Goal: Task Accomplishment & Management: Manage account settings

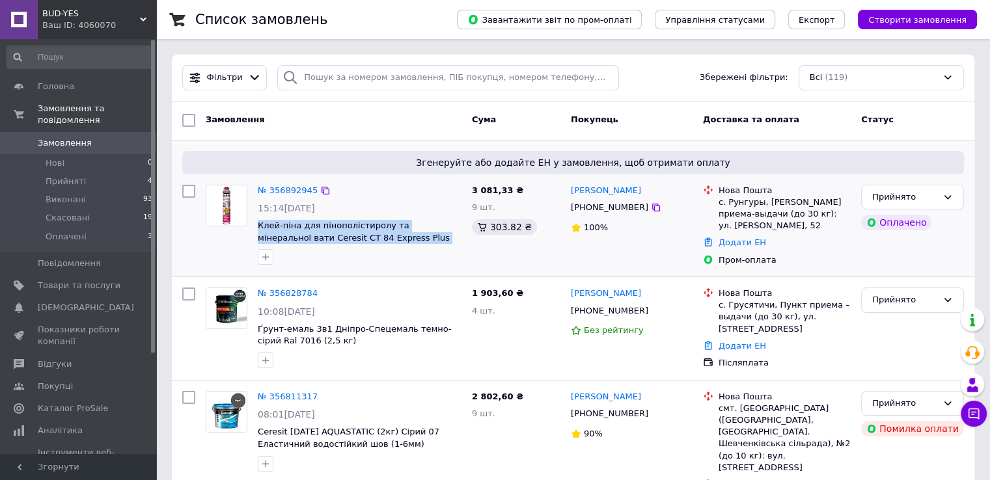
drag, startPoint x: 393, startPoint y: 238, endPoint x: 254, endPoint y: 230, distance: 138.9
click at [254, 230] on div "№ 356892945 15:14[DATE] Клей-піна для пінополістиролу та мінеральної вати Ceres…" at bounding box center [360, 225] width 214 height 91
copy span "Клей-піна для пінополістиролу та мінеральної вати Ceresit CT 84 Express Plus (8…"
click at [270, 187] on link "№ 356892945" at bounding box center [288, 191] width 60 height 10
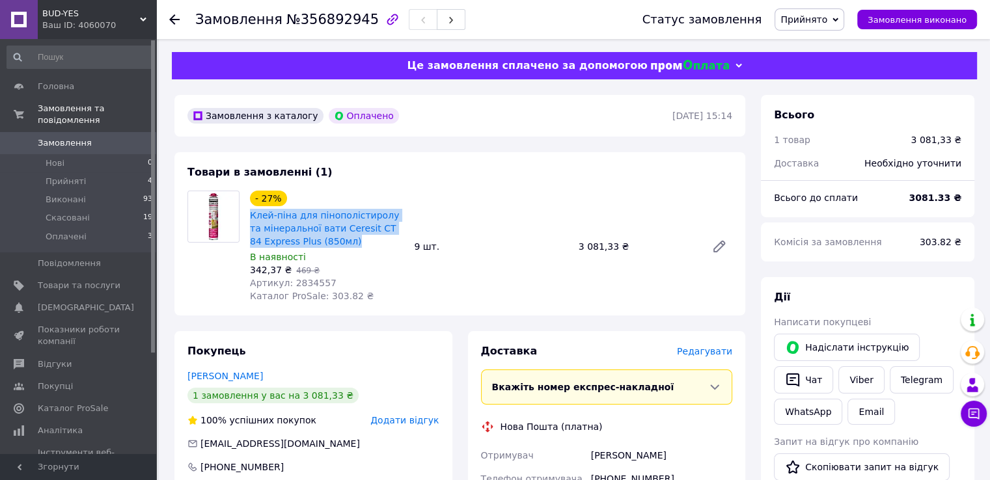
drag, startPoint x: 337, startPoint y: 243, endPoint x: 248, endPoint y: 221, distance: 91.9
click at [249, 221] on div "Клей-піна для пінополістиролу та мінеральної вати Ceresit CT 84 Express Plus (8…" at bounding box center [327, 229] width 156 height 42
copy link "Клей-піна для пінополістиролу та мінеральної вати Ceresit CT 84 Express Plus (8…"
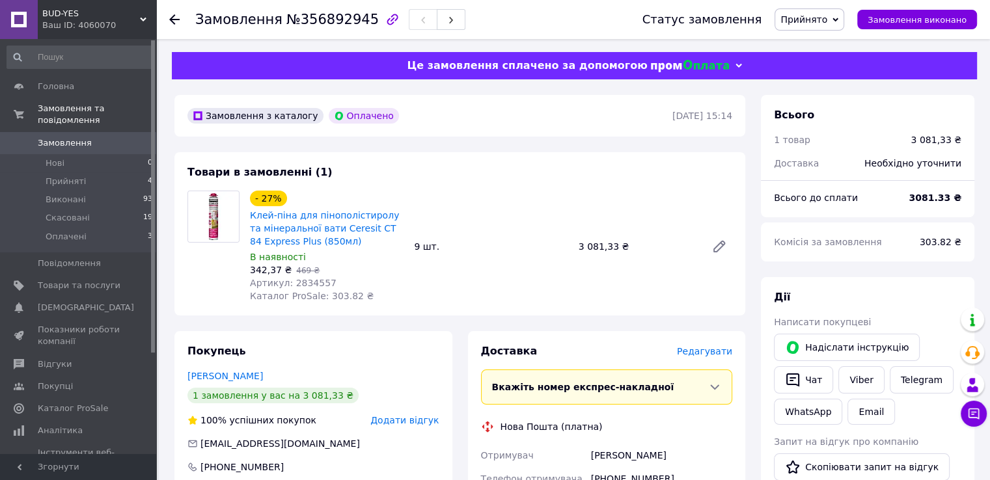
click at [361, 275] on div "342,37 ₴   469 ₴" at bounding box center [327, 270] width 154 height 13
drag, startPoint x: 250, startPoint y: 270, endPoint x: 275, endPoint y: 269, distance: 25.4
click at [275, 269] on span "342,37 ₴" at bounding box center [271, 270] width 42 height 10
copy span "342,37"
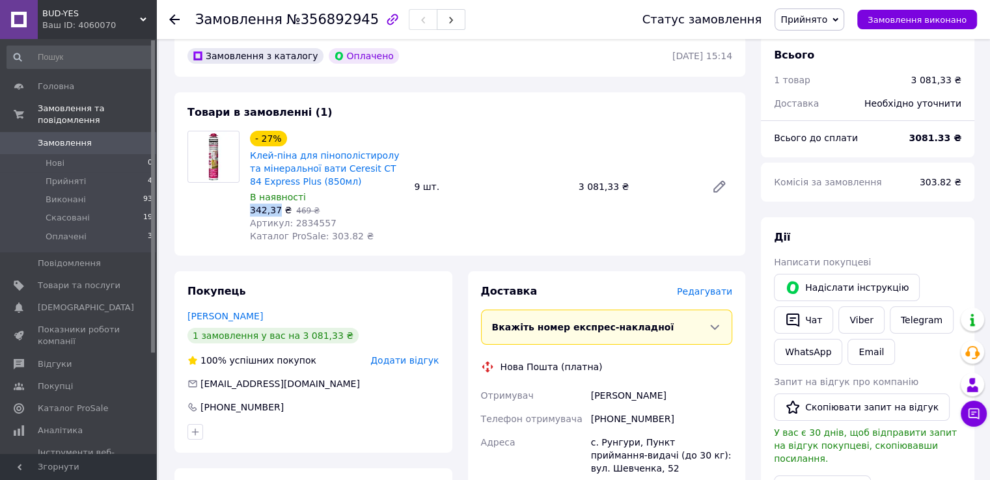
scroll to position [130, 0]
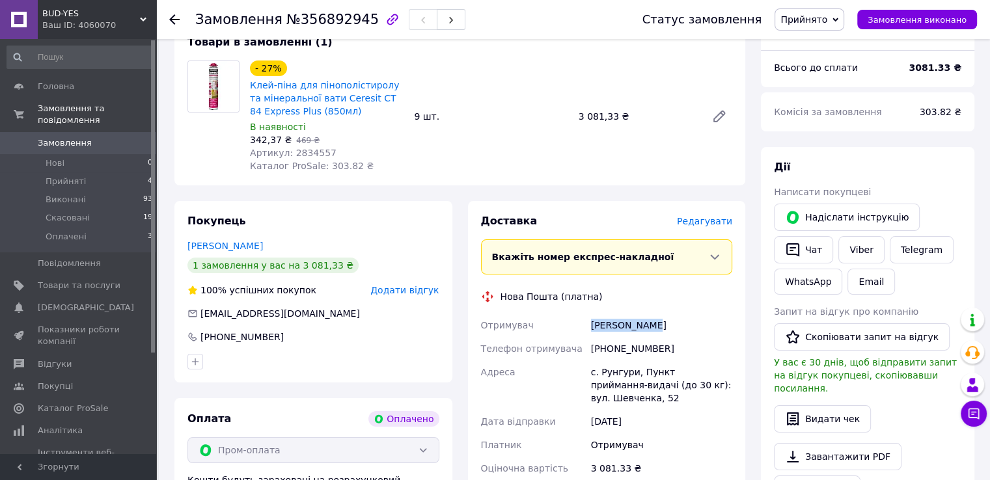
drag, startPoint x: 592, startPoint y: 329, endPoint x: 654, endPoint y: 331, distance: 61.9
click at [654, 331] on div "[PERSON_NAME]" at bounding box center [662, 325] width 146 height 23
copy div "[PERSON_NAME]"
click at [616, 355] on div "[PHONE_NUMBER]" at bounding box center [662, 348] width 146 height 23
drag, startPoint x: 607, startPoint y: 354, endPoint x: 663, endPoint y: 353, distance: 56.0
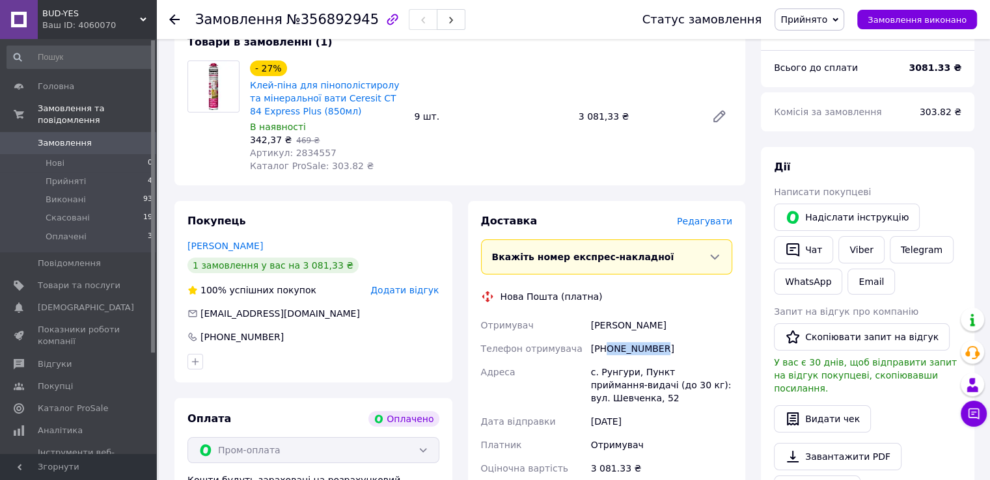
click at [663, 353] on div "[PHONE_NUMBER]" at bounding box center [662, 348] width 146 height 23
copy div "0955351095"
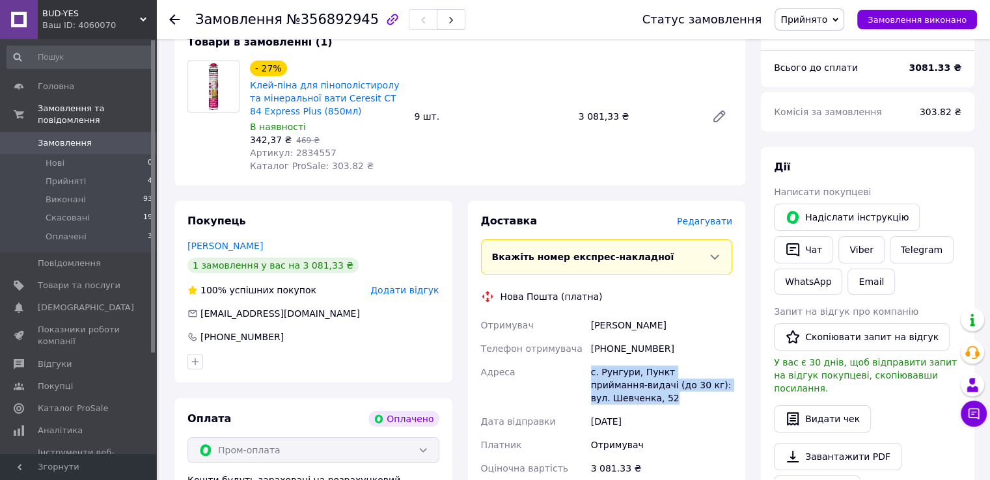
drag, startPoint x: 590, startPoint y: 376, endPoint x: 745, endPoint y: 407, distance: 157.4
click at [745, 407] on div "Доставка [PERSON_NAME] Вкажіть номер експрес-накладної Обов'язково введіть номе…" at bounding box center [607, 410] width 294 height 418
copy div "с. Рунгури, Пункт приймання-видачі (до 30 кг): вул. Шевченка, 52"
drag, startPoint x: 288, startPoint y: 158, endPoint x: 322, endPoint y: 157, distance: 33.9
click at [322, 157] on span "Артикул: 2834557" at bounding box center [293, 153] width 87 height 10
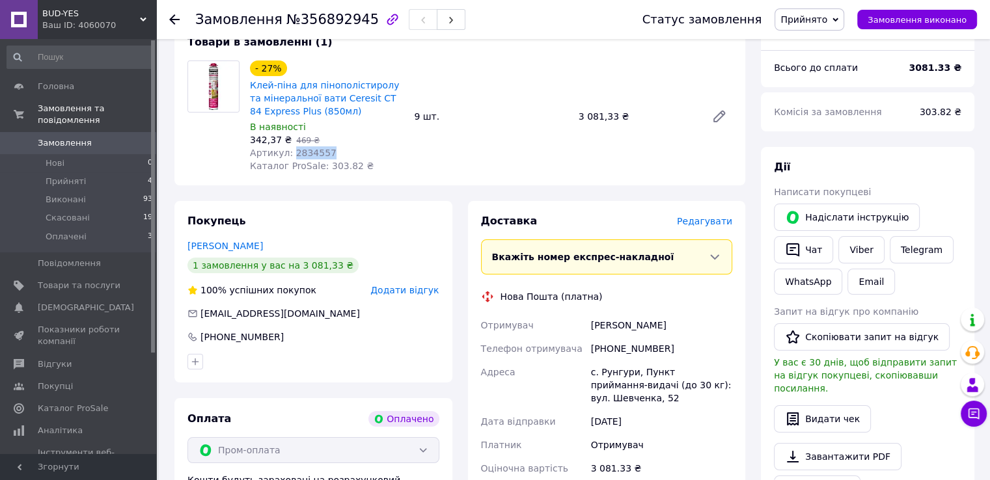
copy span "2834557"
